Goal: Transaction & Acquisition: Purchase product/service

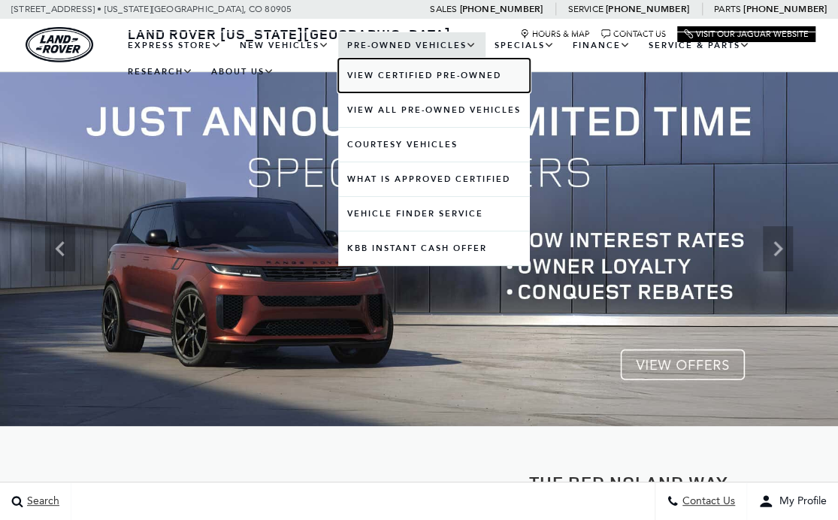
click at [486, 77] on link "View Certified Pre-Owned" at bounding box center [434, 76] width 192 height 34
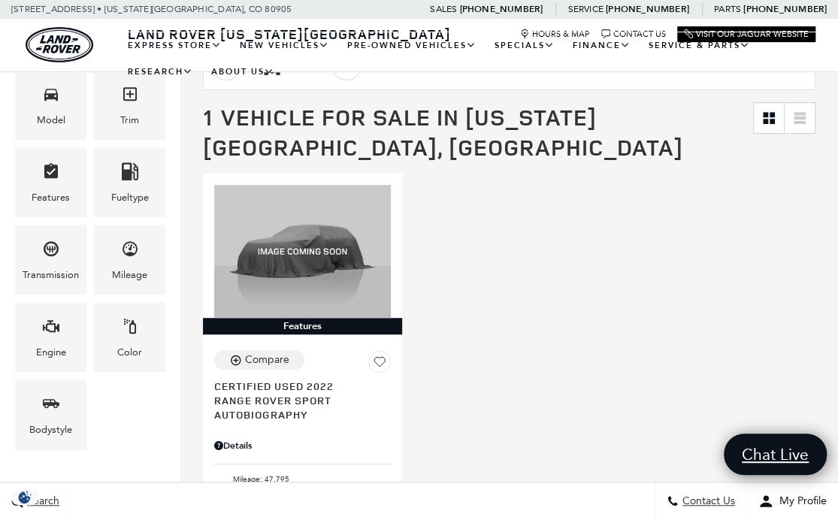
scroll to position [253, 0]
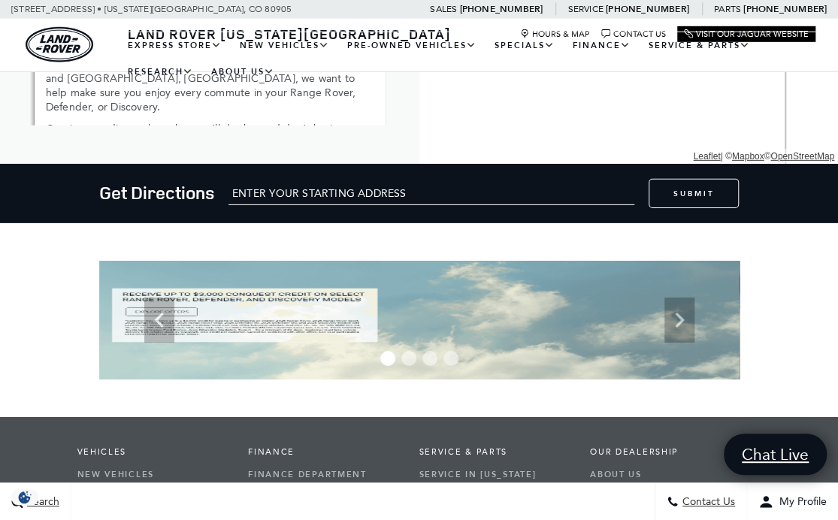
scroll to position [1997, 0]
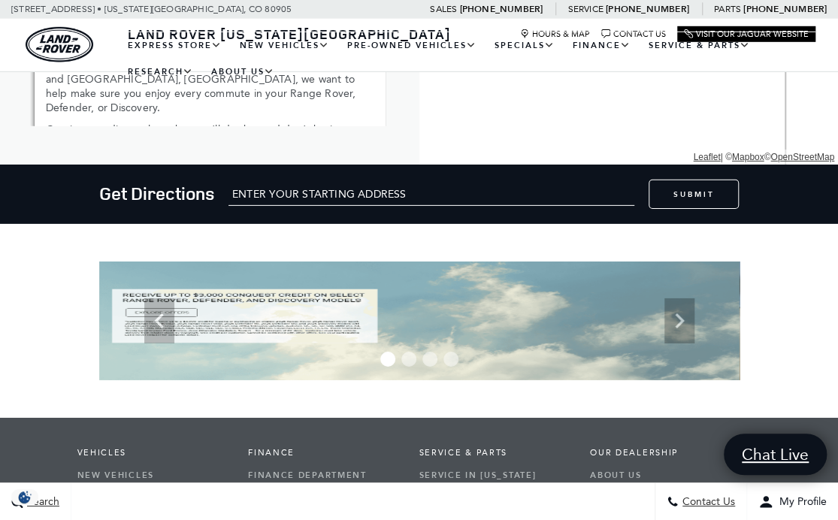
click at [613, 188] on input "text" at bounding box center [432, 194] width 406 height 23
type input "[STREET_ADDRESS]"
click at [701, 200] on button "Submit" at bounding box center [694, 194] width 90 height 29
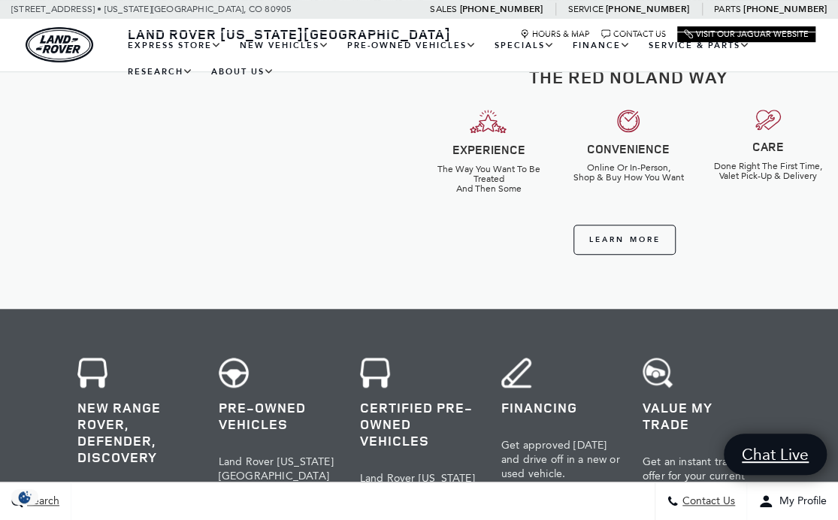
scroll to position [0, 0]
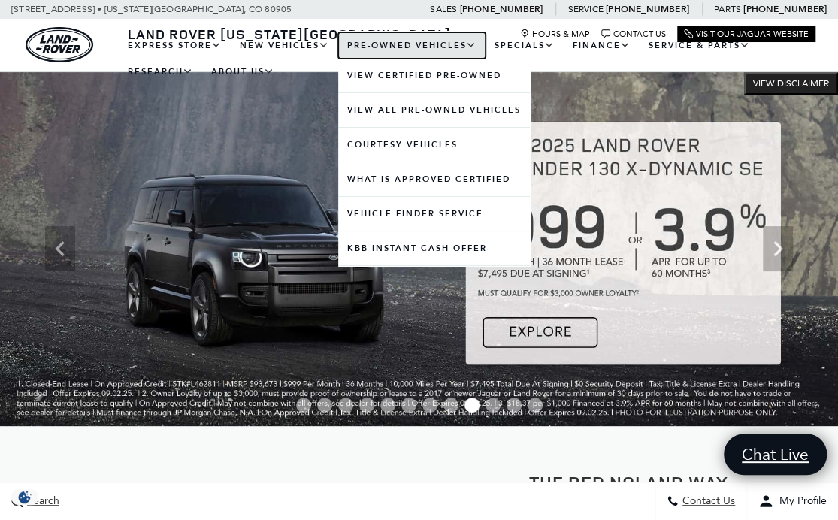
click at [387, 42] on link "Pre-Owned Vehicles" at bounding box center [411, 45] width 147 height 26
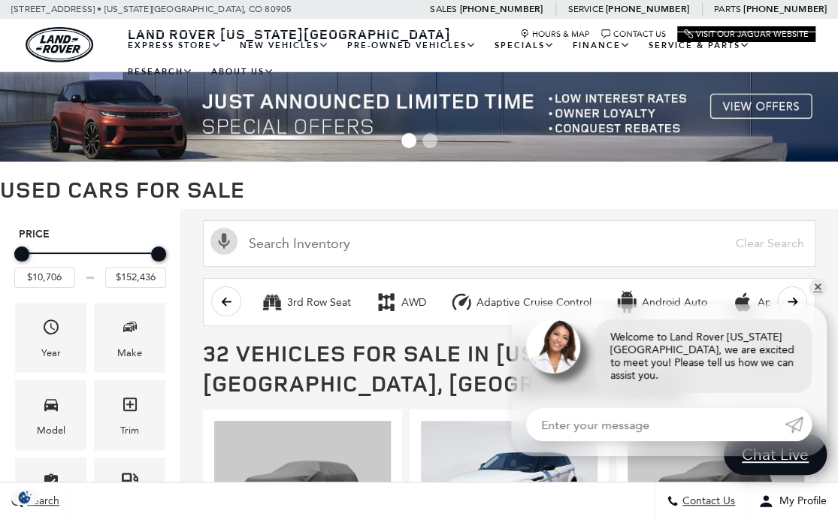
click at [807, 311] on button "scroll right" at bounding box center [792, 301] width 30 height 30
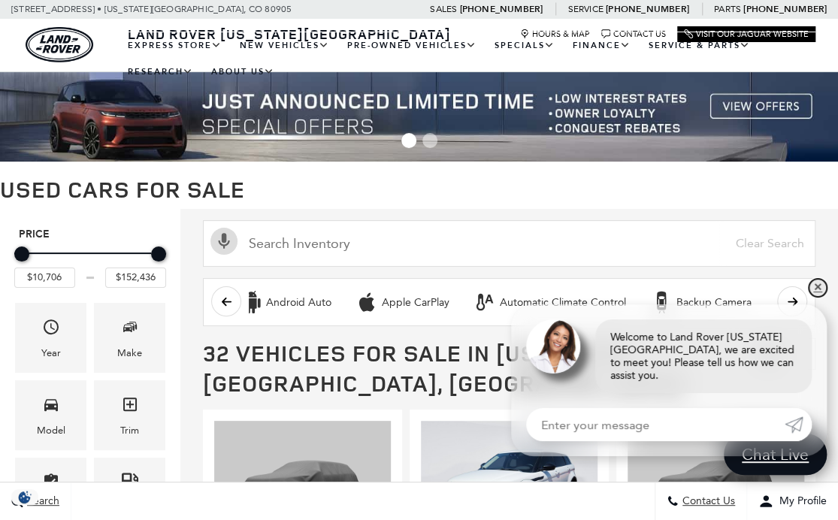
click at [816, 297] on link "✕" at bounding box center [818, 288] width 18 height 18
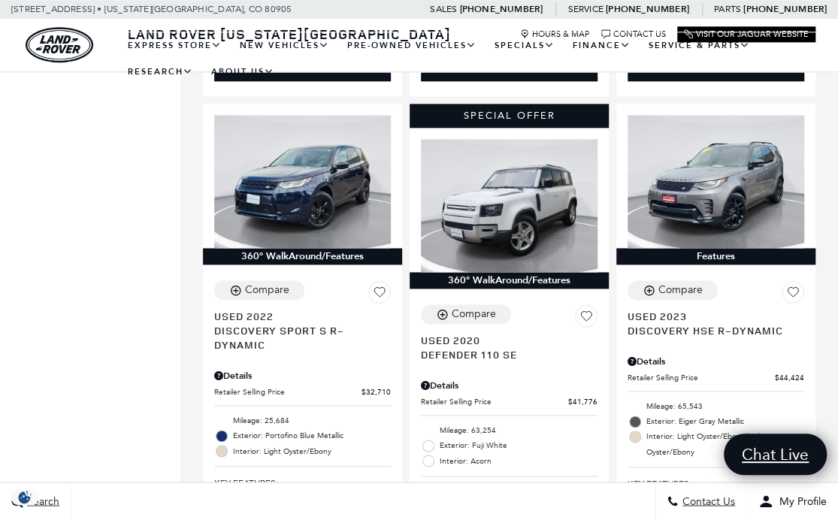
scroll to position [807, 0]
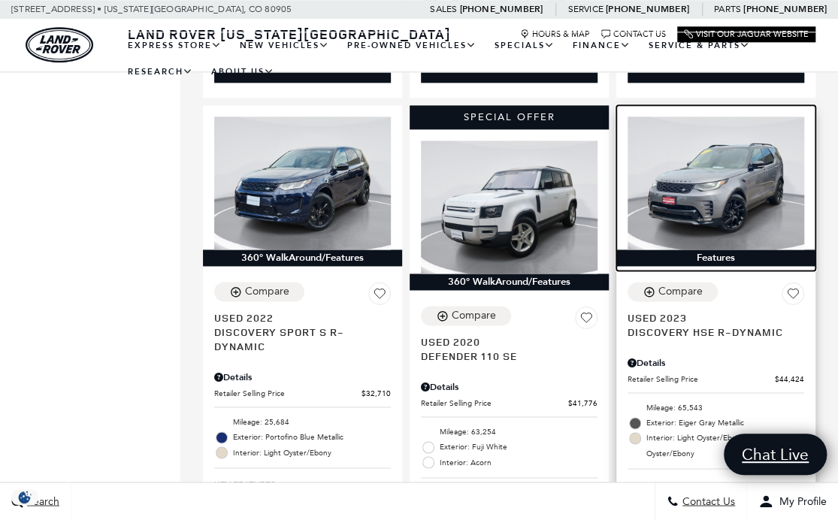
click at [758, 192] on img at bounding box center [716, 183] width 177 height 132
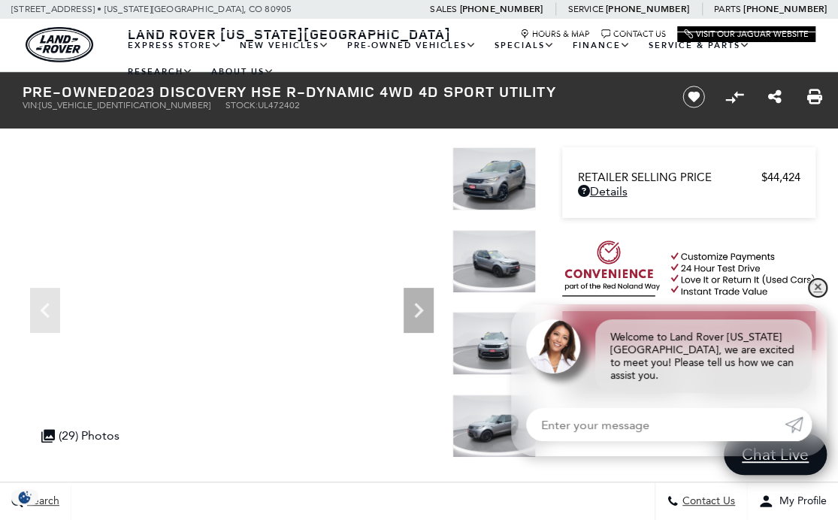
click at [813, 297] on link "✕" at bounding box center [818, 288] width 18 height 18
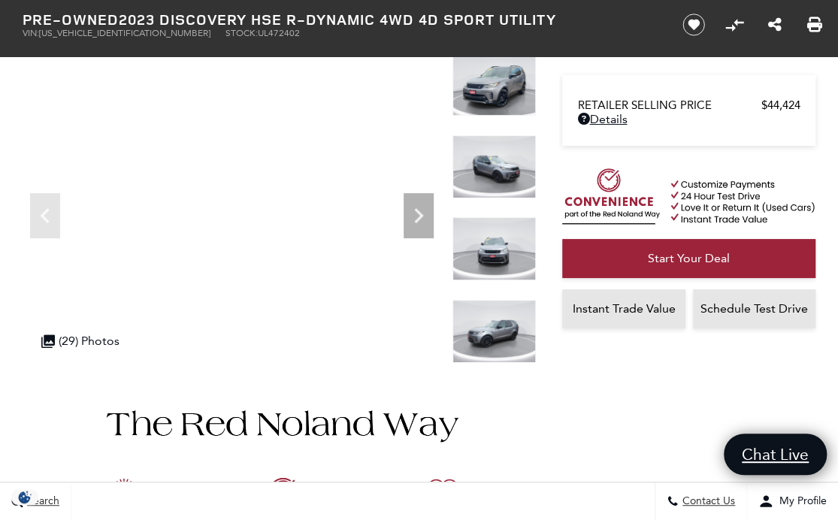
scroll to position [94, 0]
click at [144, 329] on div ".cls-1, .cls-3 { fill: #c50033; } .cls-1 { clip-rule: evenodd; } .cls-2 { clip-…" at bounding box center [99, 341] width 131 height 29
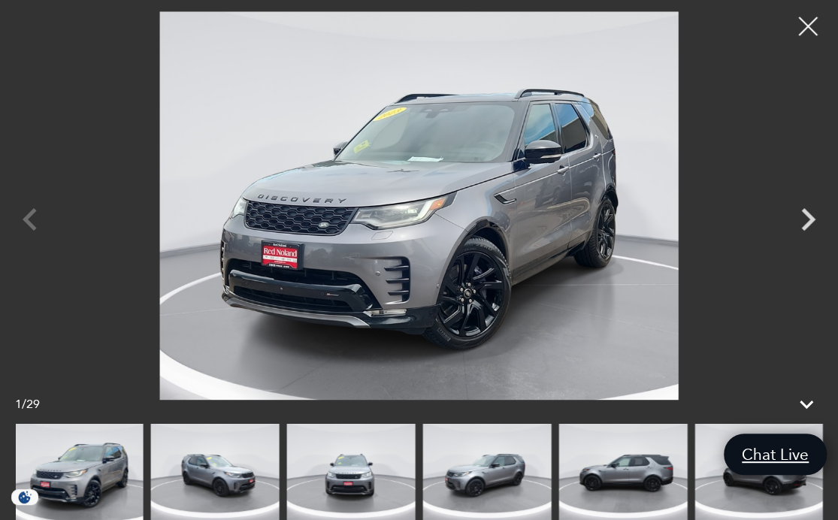
click at [807, 220] on icon "Next" at bounding box center [808, 219] width 45 height 45
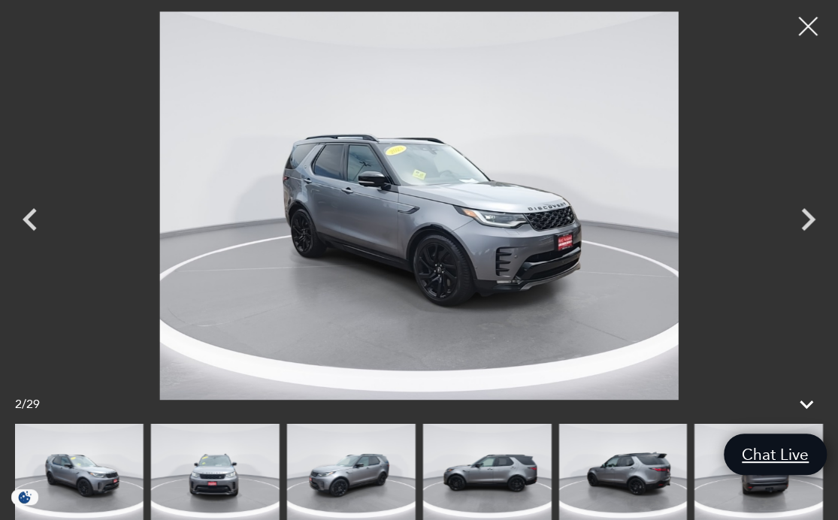
click at [801, 220] on icon "Next" at bounding box center [808, 219] width 45 height 45
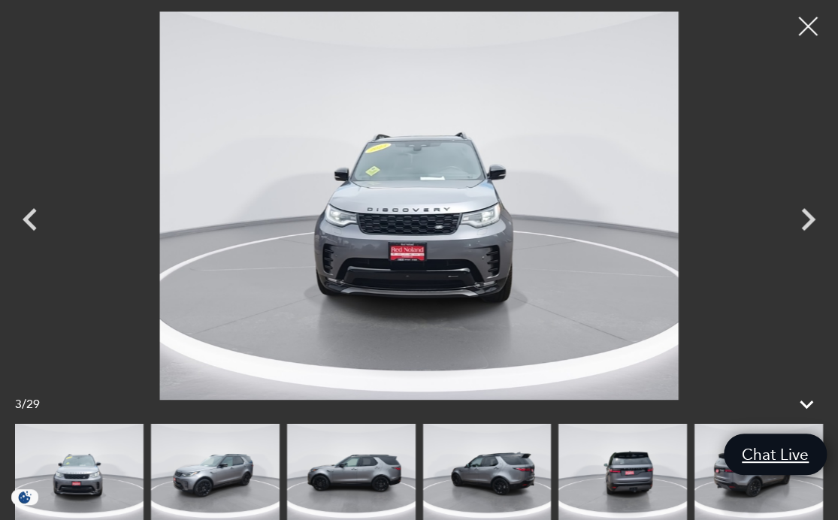
click at [725, 483] on img at bounding box center [759, 472] width 129 height 96
click at [716, 489] on img at bounding box center [759, 472] width 129 height 96
click at [648, 478] on img at bounding box center [623, 472] width 129 height 96
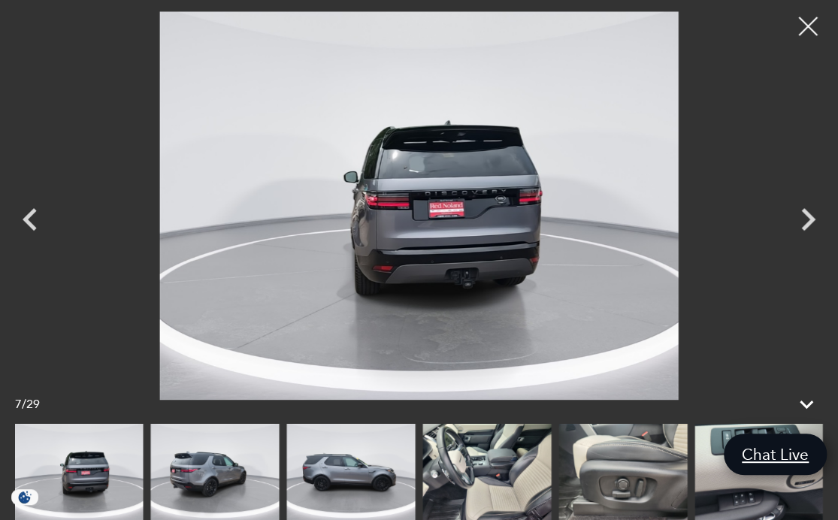
click at [516, 479] on img at bounding box center [486, 472] width 129 height 96
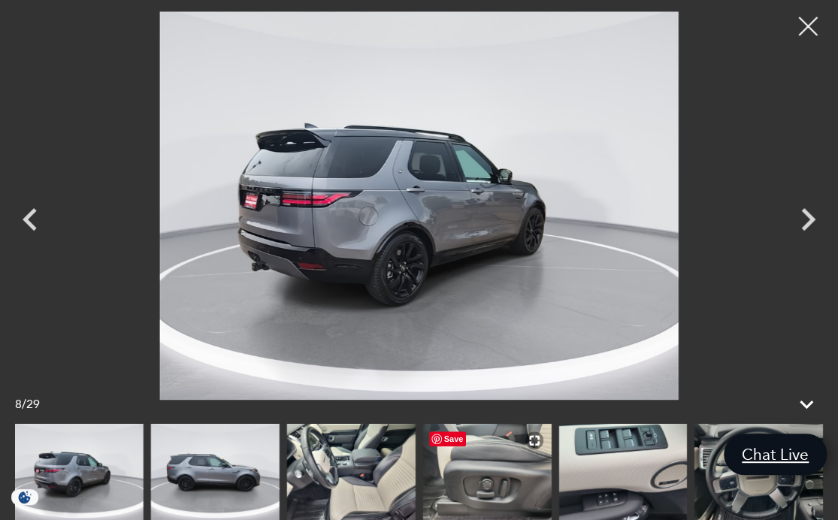
click at [799, 224] on icon "Next" at bounding box center [808, 219] width 45 height 45
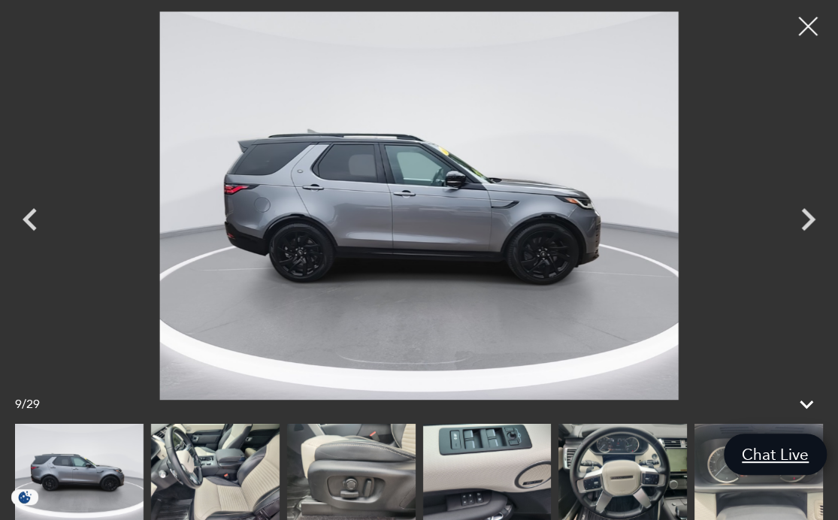
click at [812, 210] on icon "Next" at bounding box center [808, 219] width 45 height 45
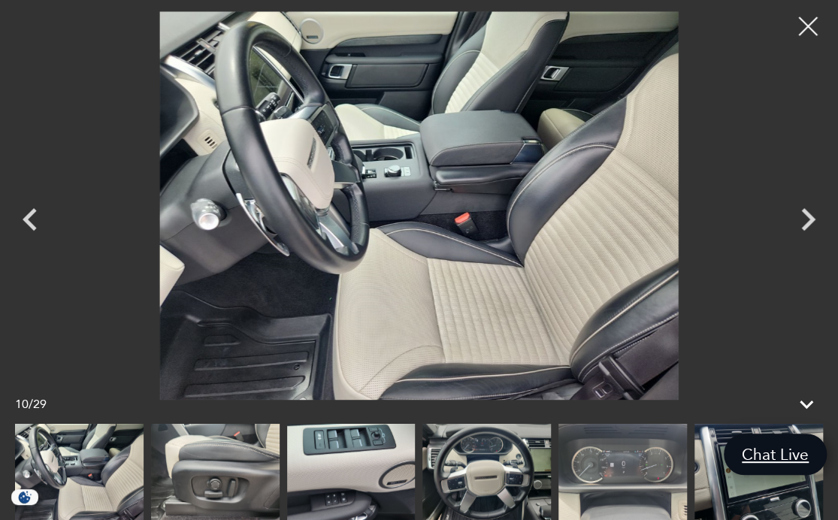
click at [813, 220] on icon "Next" at bounding box center [808, 219] width 14 height 23
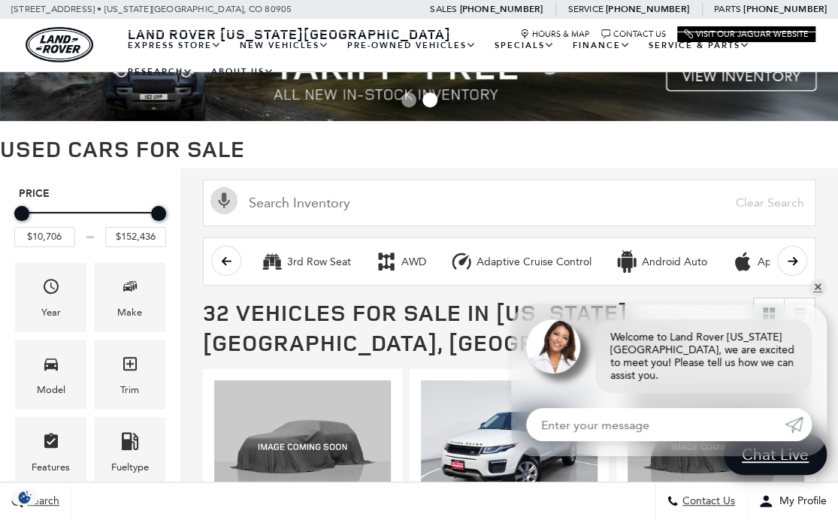
scroll to position [31, 0]
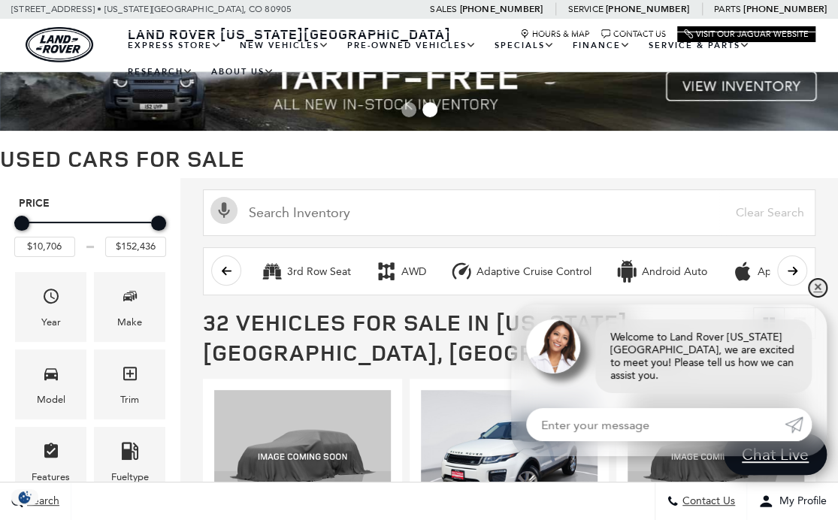
click at [810, 297] on link "✕" at bounding box center [818, 288] width 18 height 18
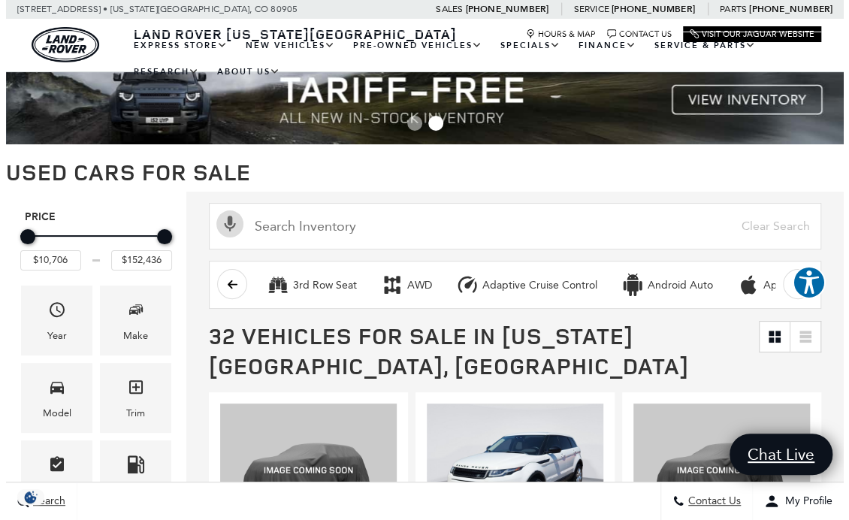
scroll to position [55, 0]
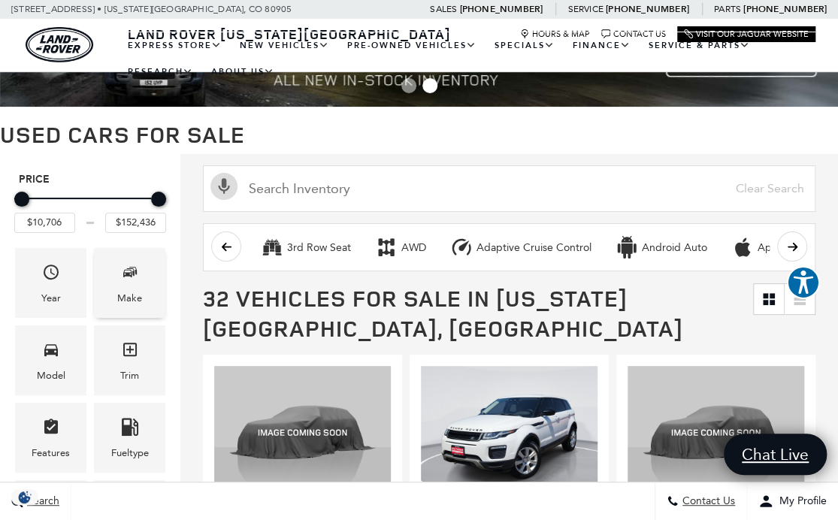
click at [128, 274] on icon "Make" at bounding box center [127, 273] width 9 height 8
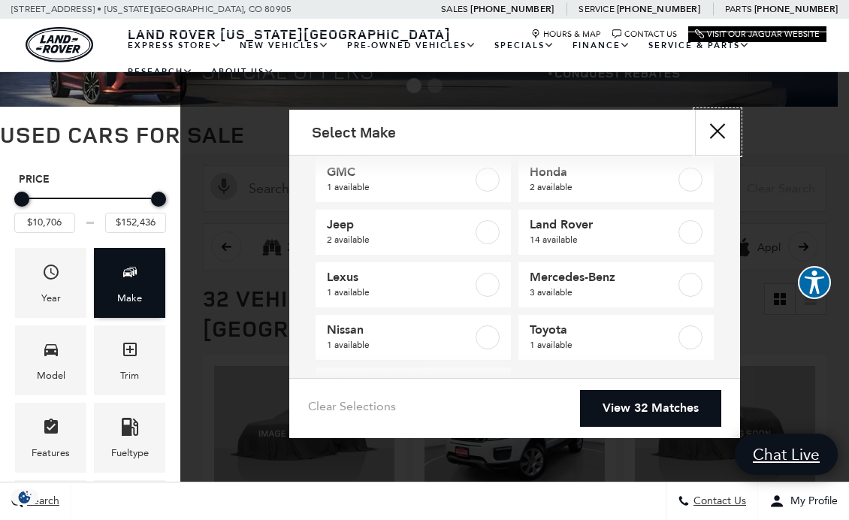
scroll to position [133, 0]
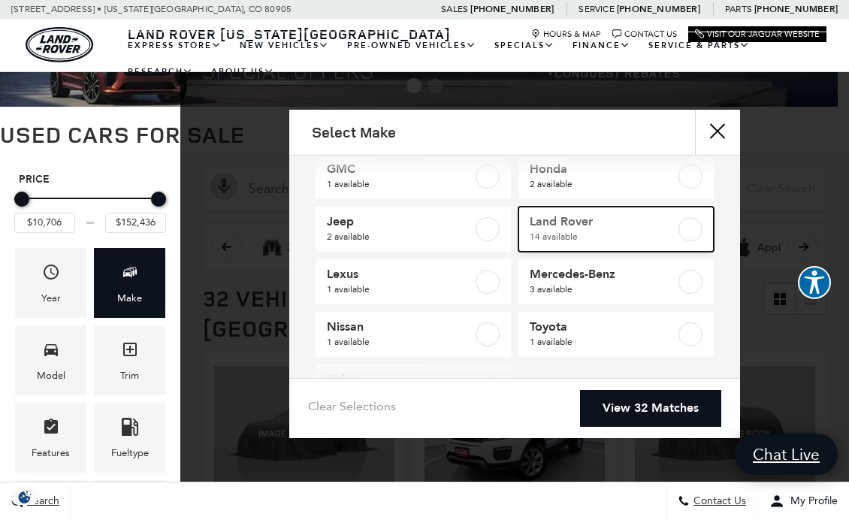
click at [687, 233] on label at bounding box center [691, 229] width 24 height 24
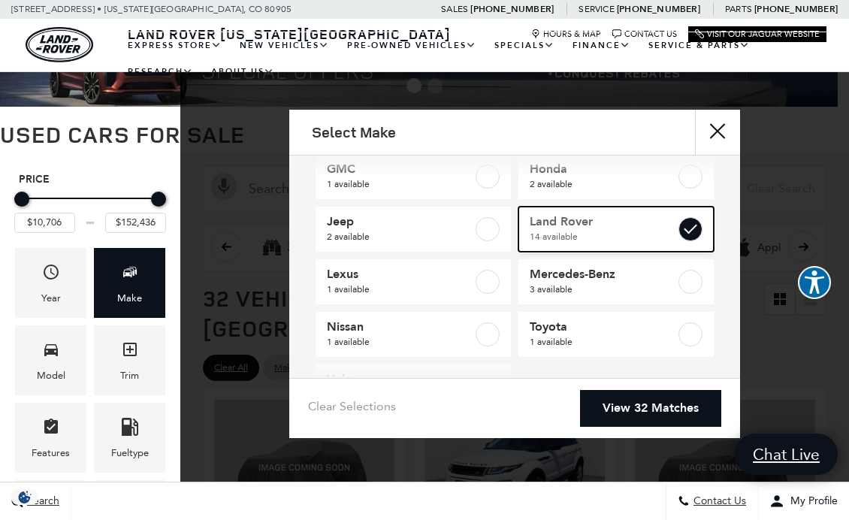
checkbox input "true"
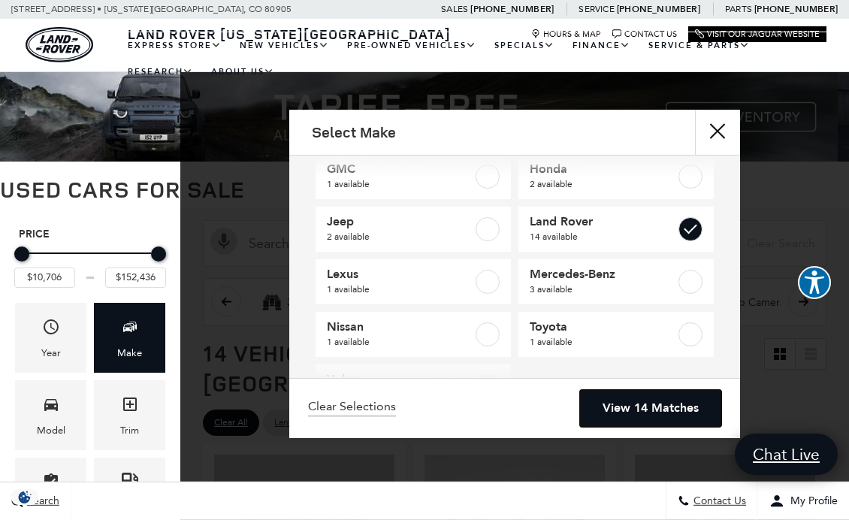
click at [678, 410] on link "View 14 Matches" at bounding box center [650, 408] width 141 height 37
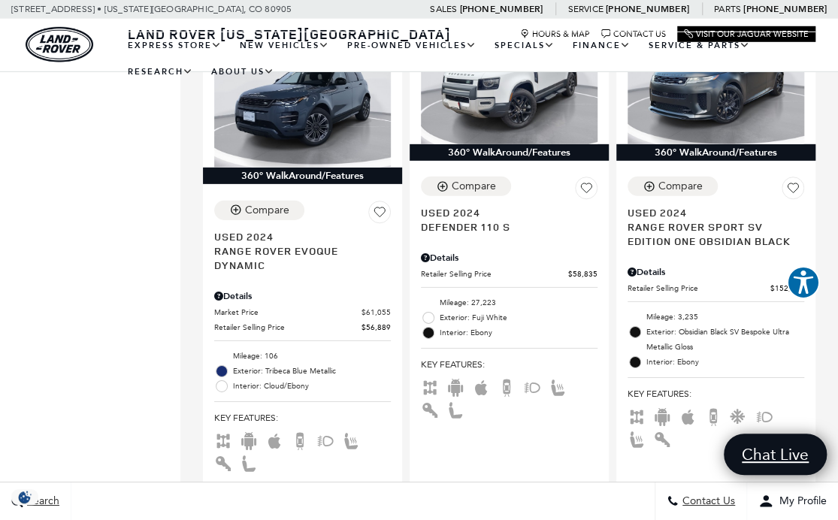
scroll to position [1992, 0]
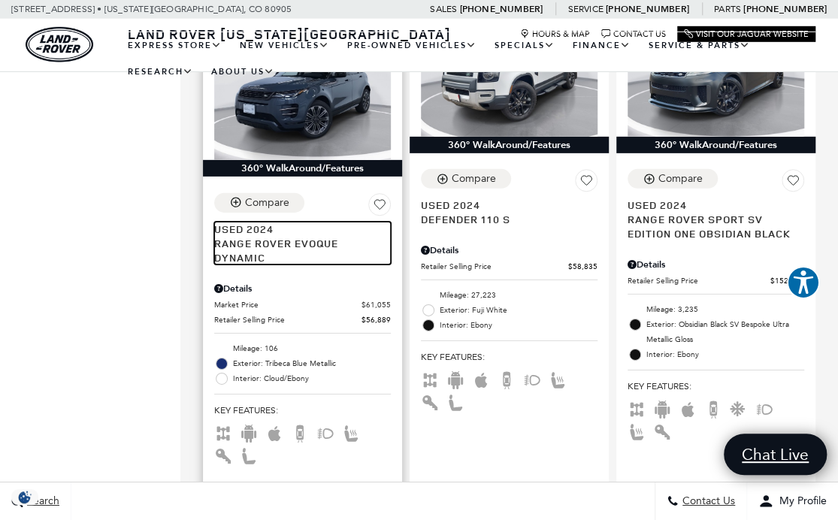
click at [248, 246] on span "Range Rover Evoque Dynamic" at bounding box center [296, 250] width 165 height 29
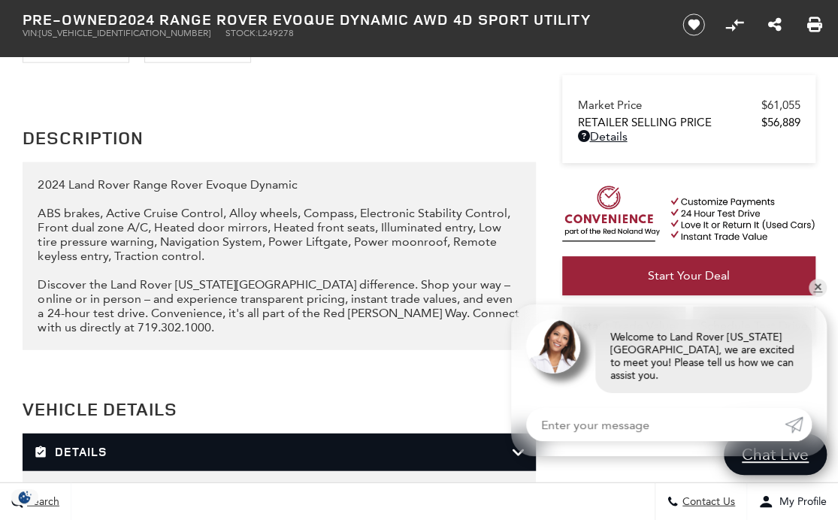
scroll to position [1476, 0]
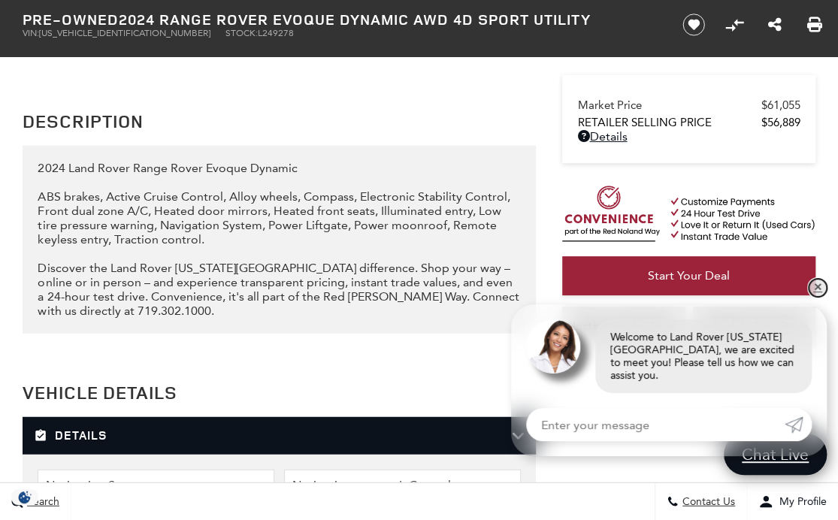
click at [817, 296] on link "✕" at bounding box center [818, 288] width 18 height 18
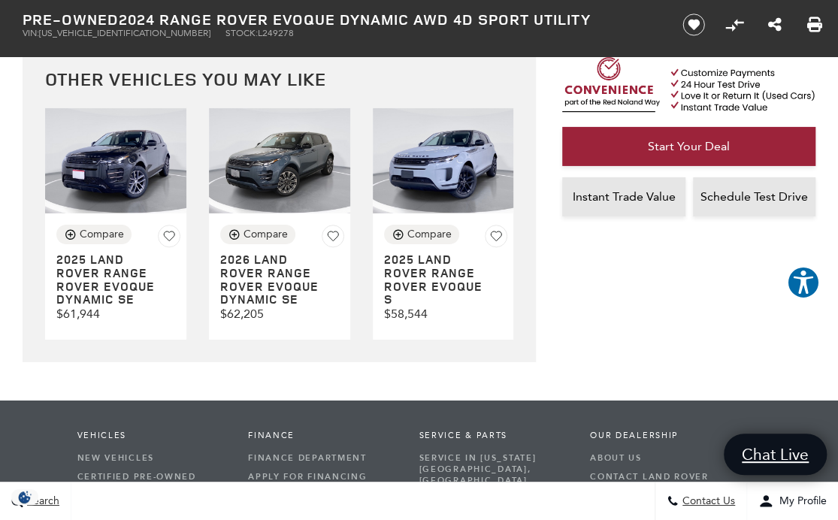
scroll to position [4640, 0]
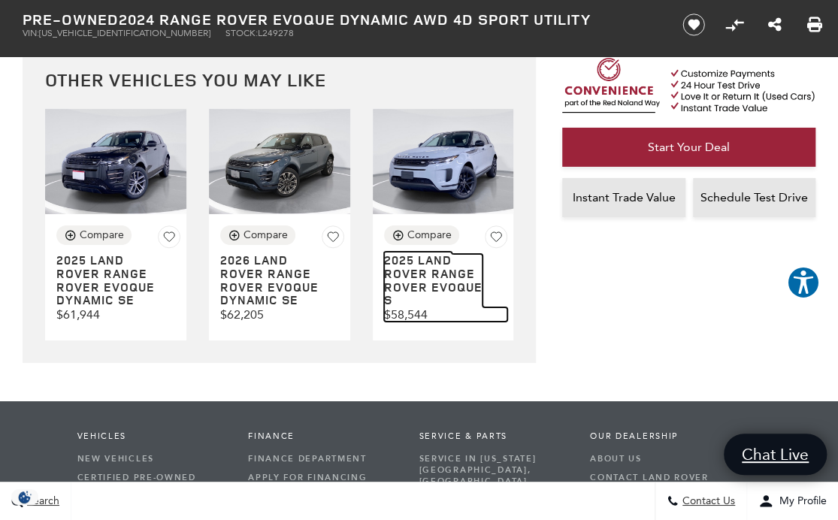
click at [457, 288] on h3 "2025 LAND ROVER Range Rover Evoque S" at bounding box center [433, 280] width 99 height 53
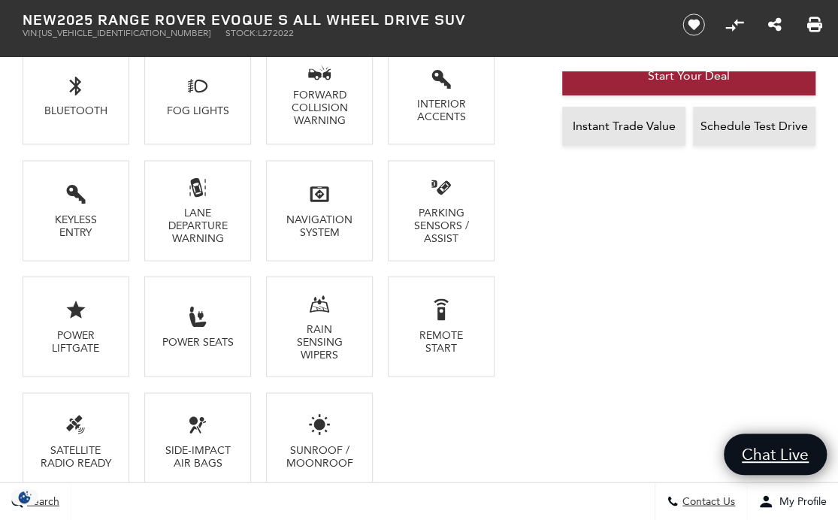
scroll to position [1128, 0]
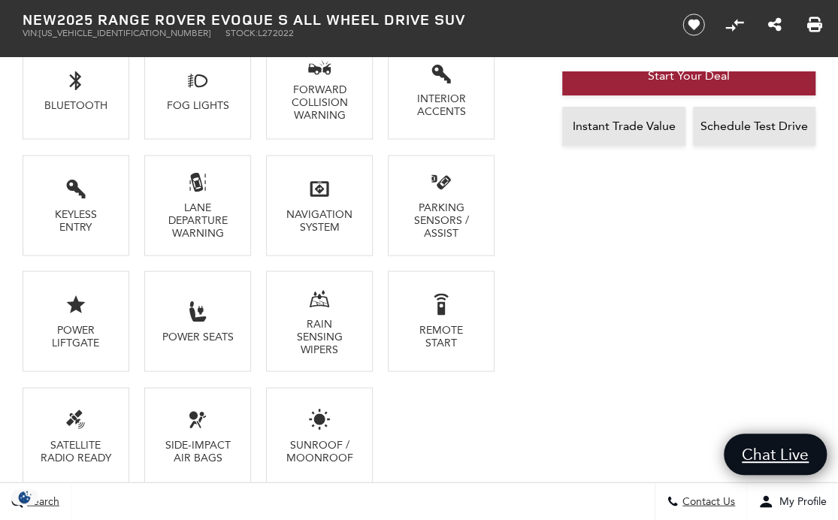
click at [181, 318] on li "Power Seats" at bounding box center [197, 321] width 107 height 101
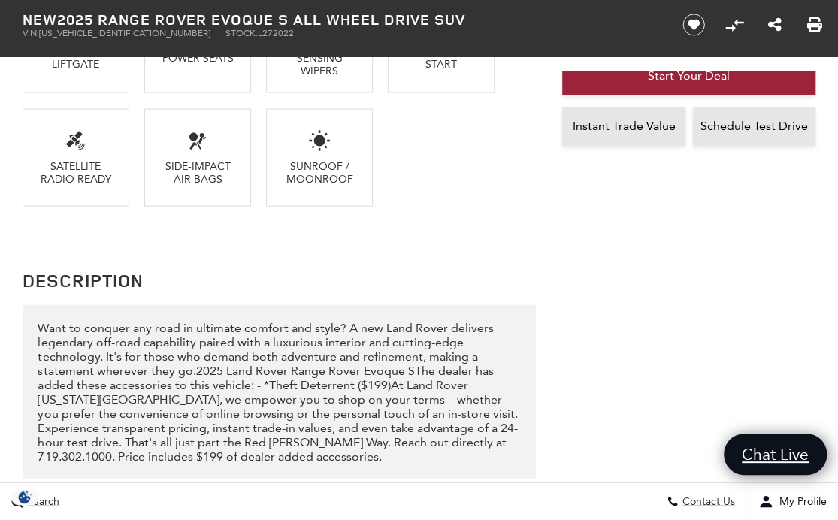
scroll to position [1443, 0]
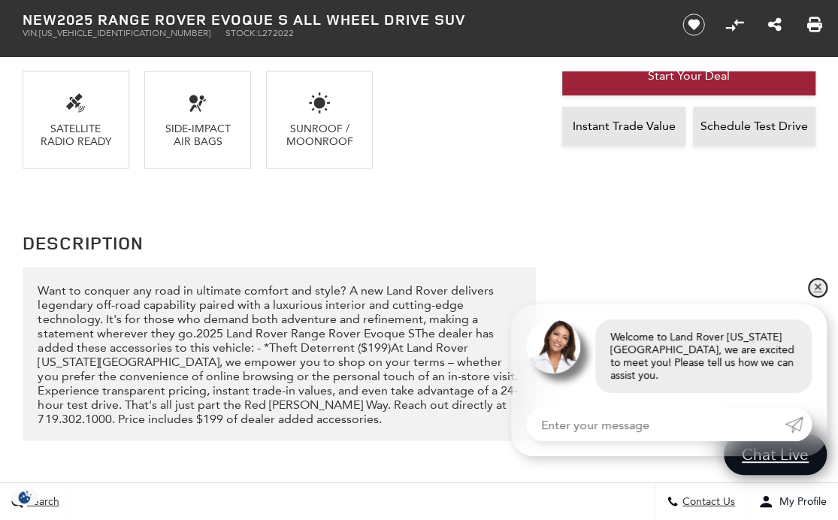
click at [813, 297] on link "✕" at bounding box center [818, 288] width 18 height 18
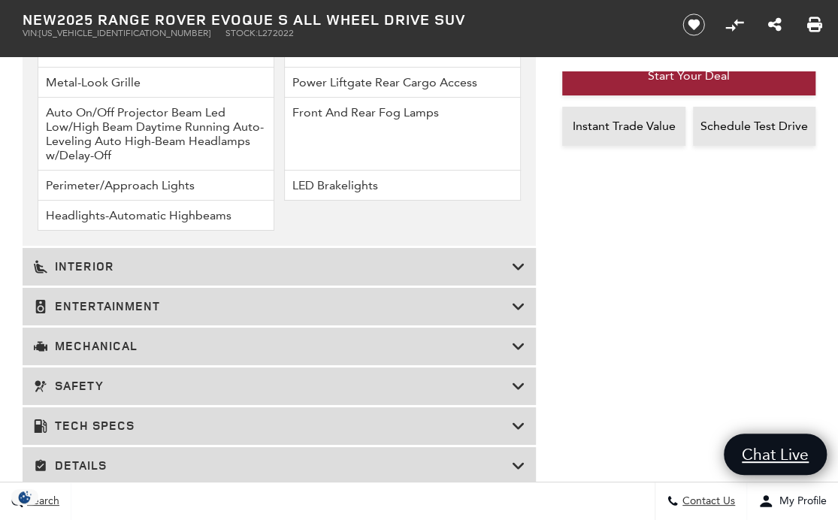
scroll to position [2316, 0]
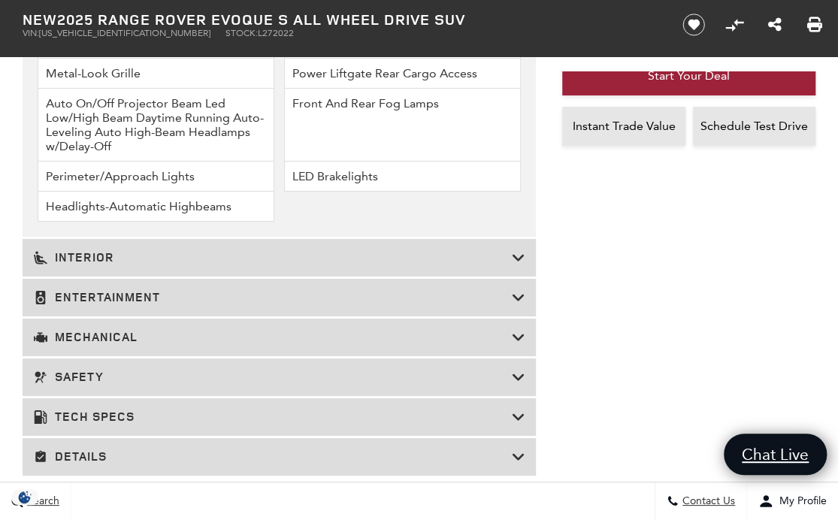
click at [68, 257] on h3 "Interior" at bounding box center [272, 257] width 477 height 15
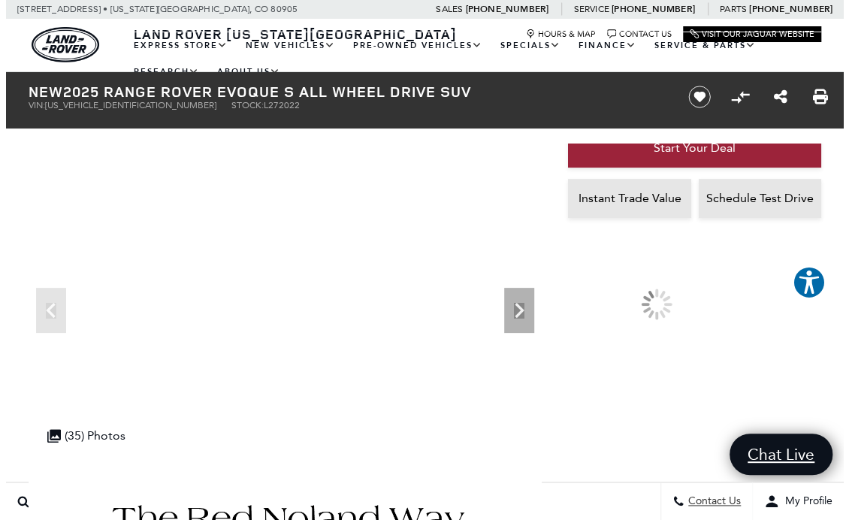
scroll to position [276, 0]
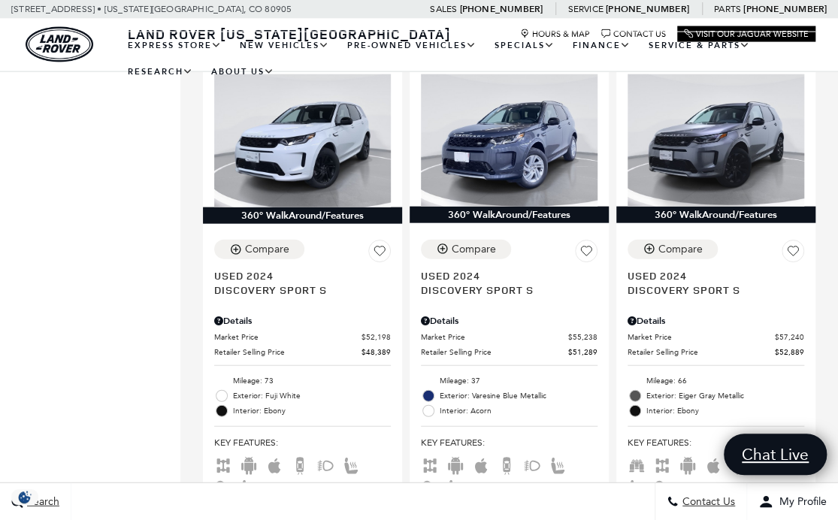
scroll to position [1437, 0]
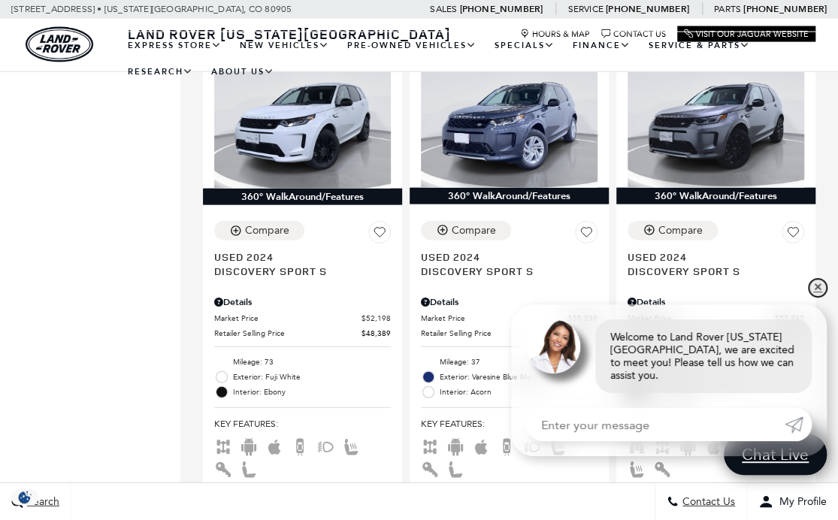
click at [822, 297] on link "✕" at bounding box center [818, 288] width 18 height 18
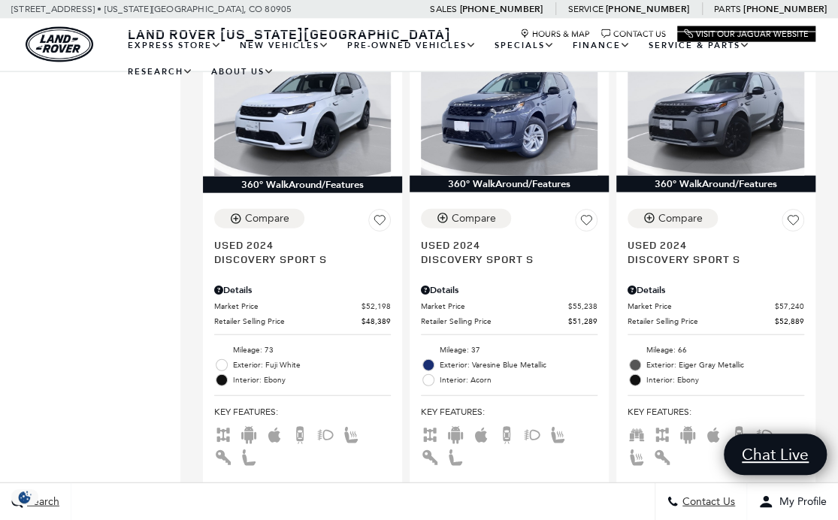
scroll to position [1449, 0]
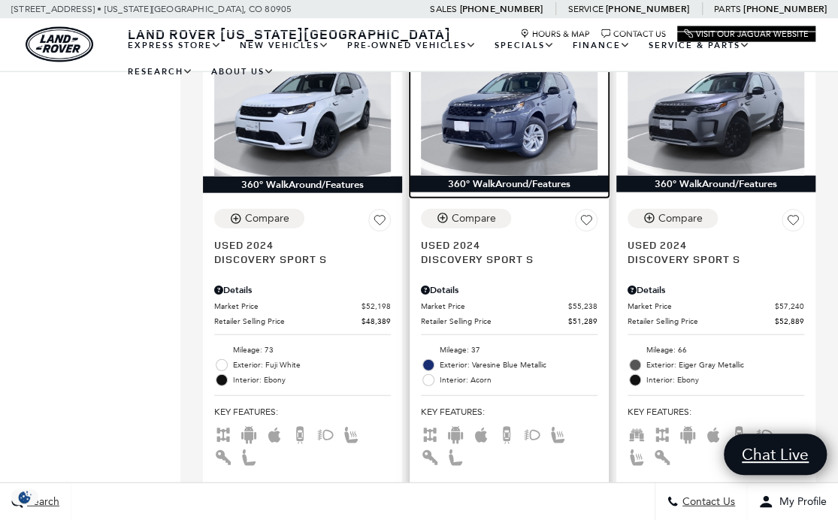
click at [554, 115] on img at bounding box center [509, 110] width 177 height 132
